Goal: Check status: Check status

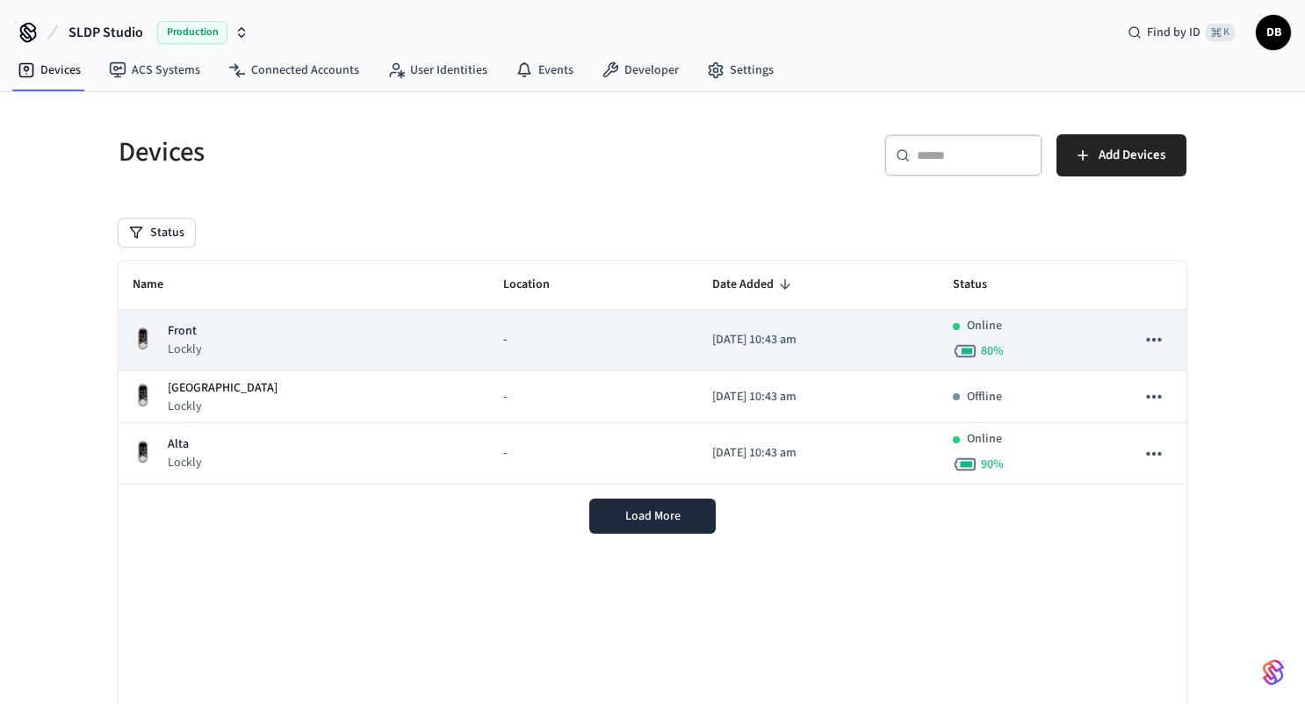
click at [280, 348] on div "Front Lockly" at bounding box center [304, 340] width 343 height 36
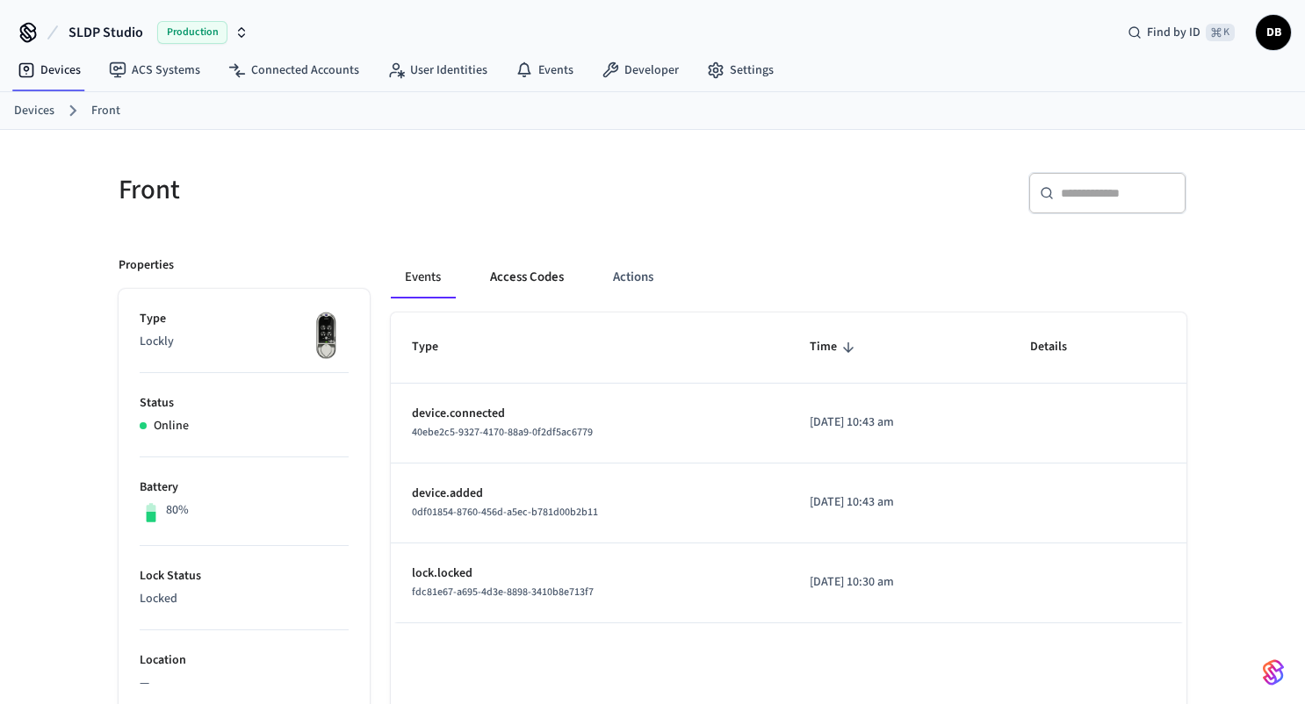
click at [523, 283] on button "Access Codes" at bounding box center [527, 277] width 102 height 42
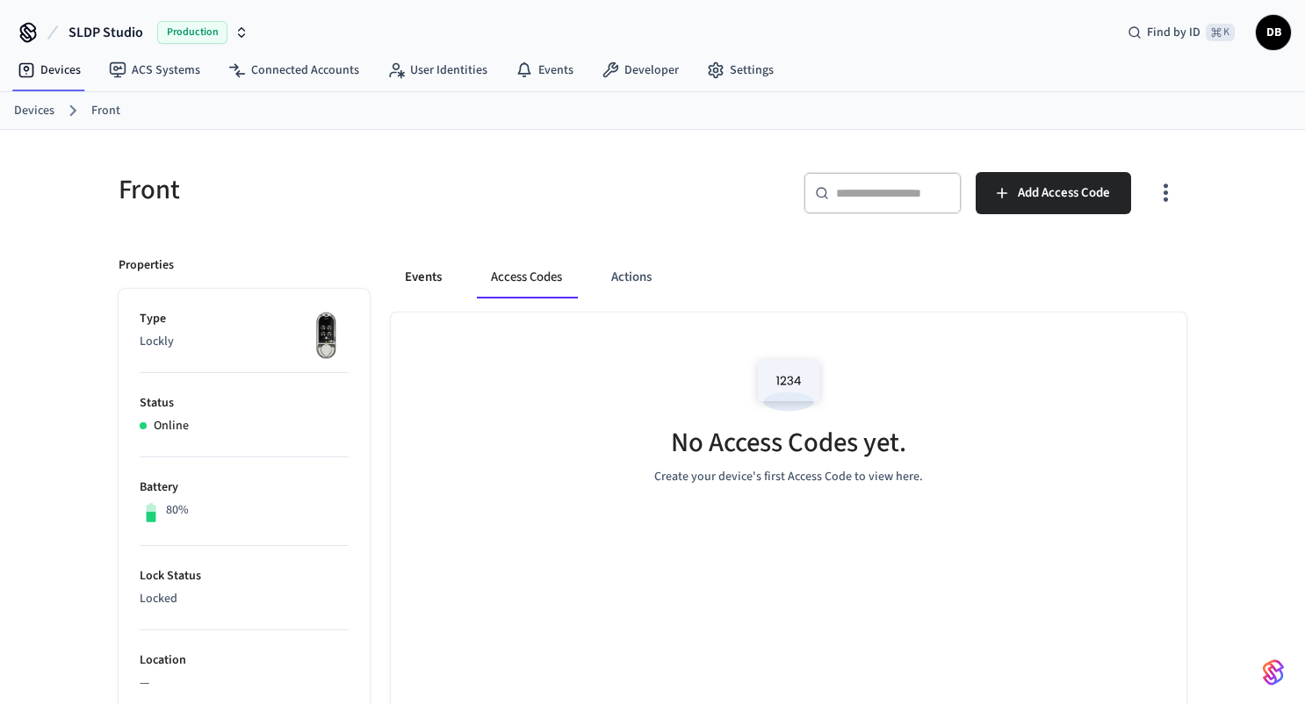
click at [423, 263] on button "Events" at bounding box center [423, 277] width 65 height 42
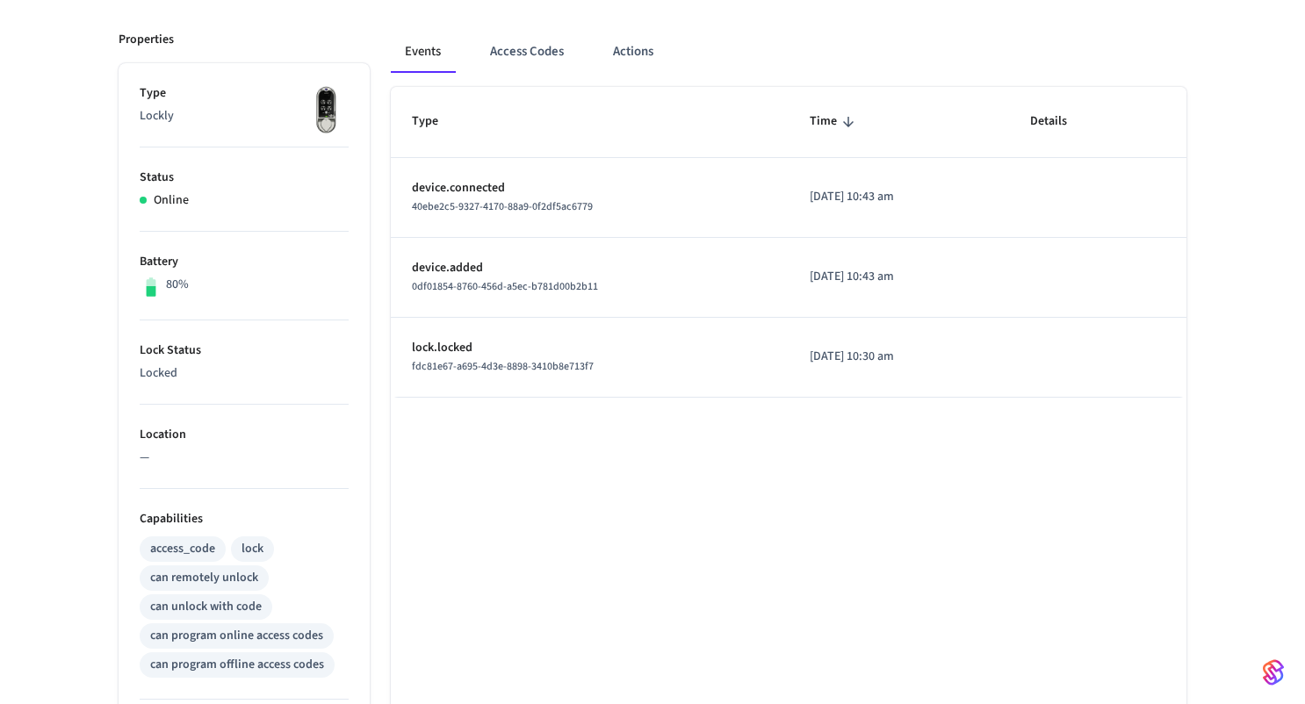
scroll to position [208, 0]
